Goal: Find specific page/section: Find specific page/section

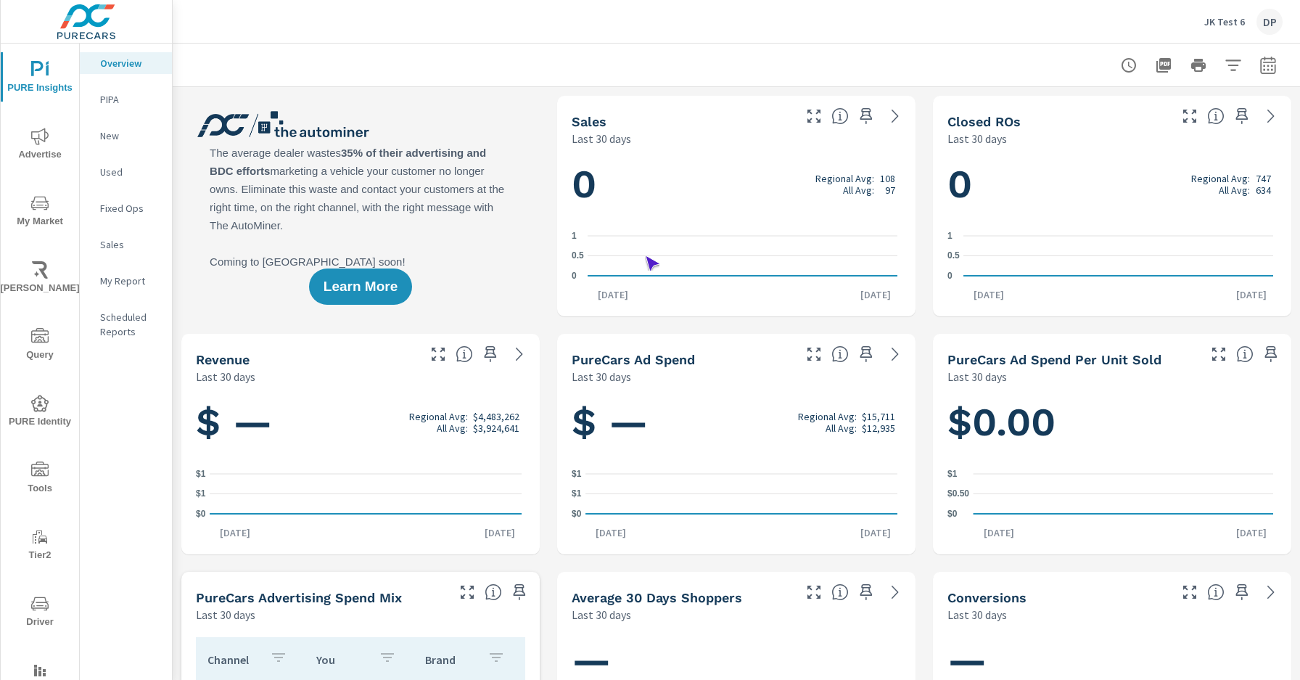
click at [37, 612] on span "Driver" at bounding box center [40, 613] width 70 height 36
